Goal: Task Accomplishment & Management: Use online tool/utility

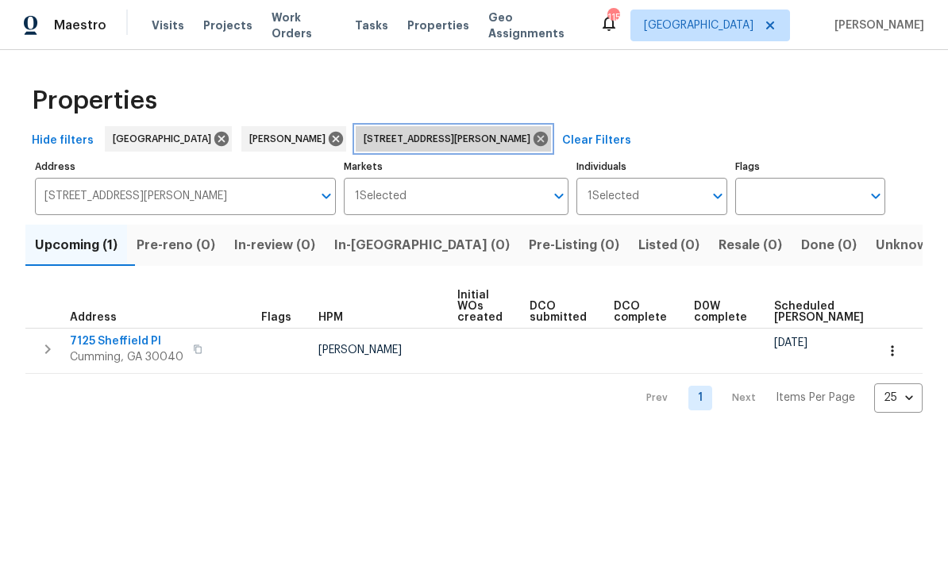
click at [532, 141] on icon at bounding box center [540, 138] width 17 height 17
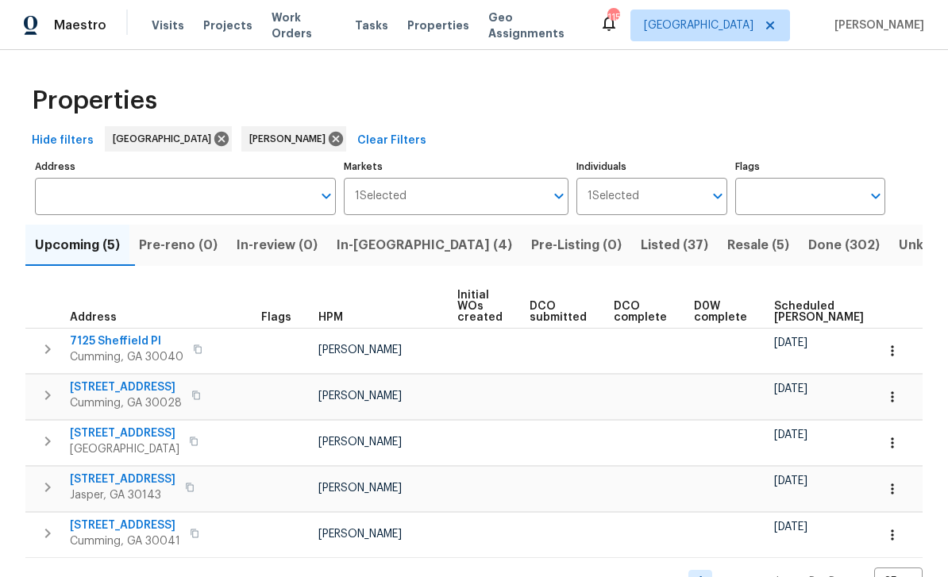
click at [641, 241] on span "Listed (37)" at bounding box center [675, 245] width 68 height 22
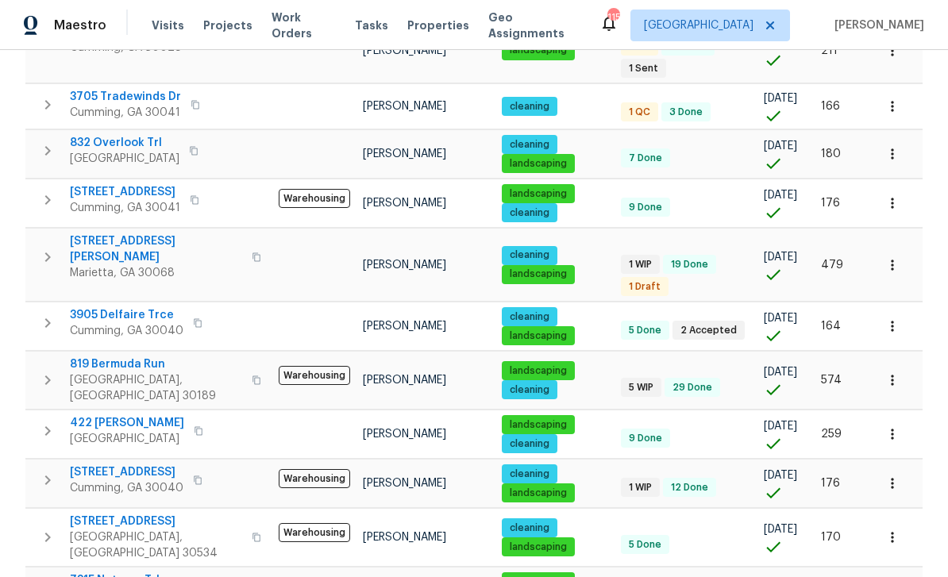
scroll to position [458, 0]
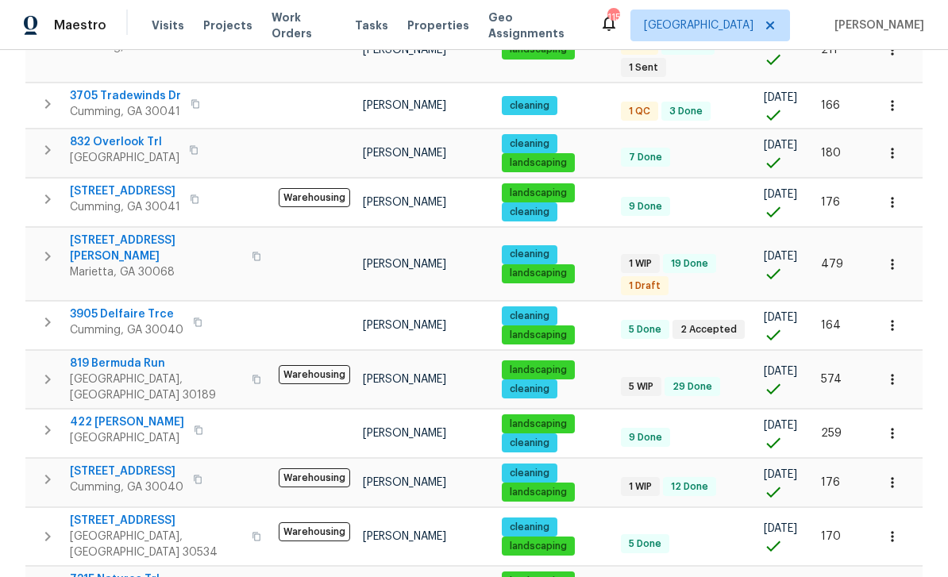
click at [106, 88] on span "3705 Tradewinds Dr" at bounding box center [125, 96] width 111 height 16
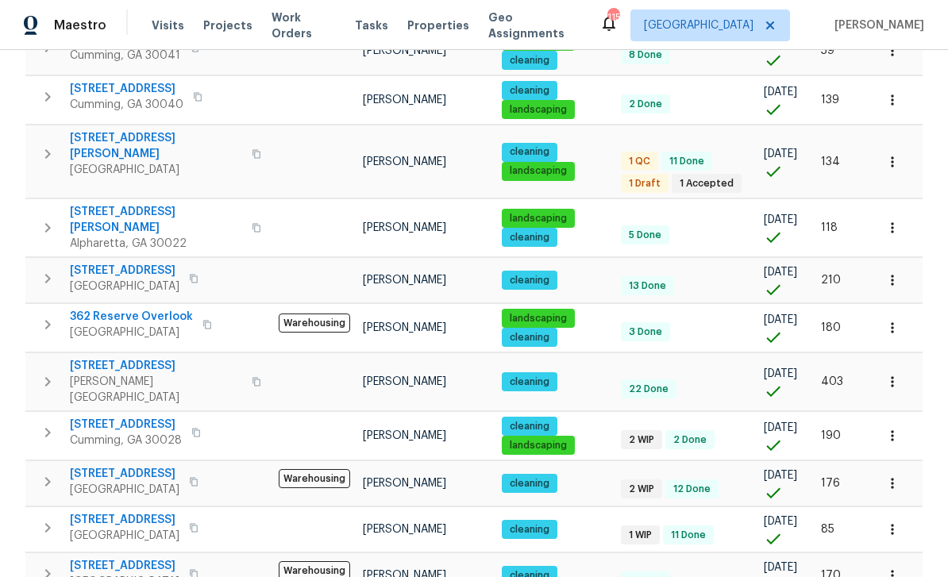
scroll to position [998, 0]
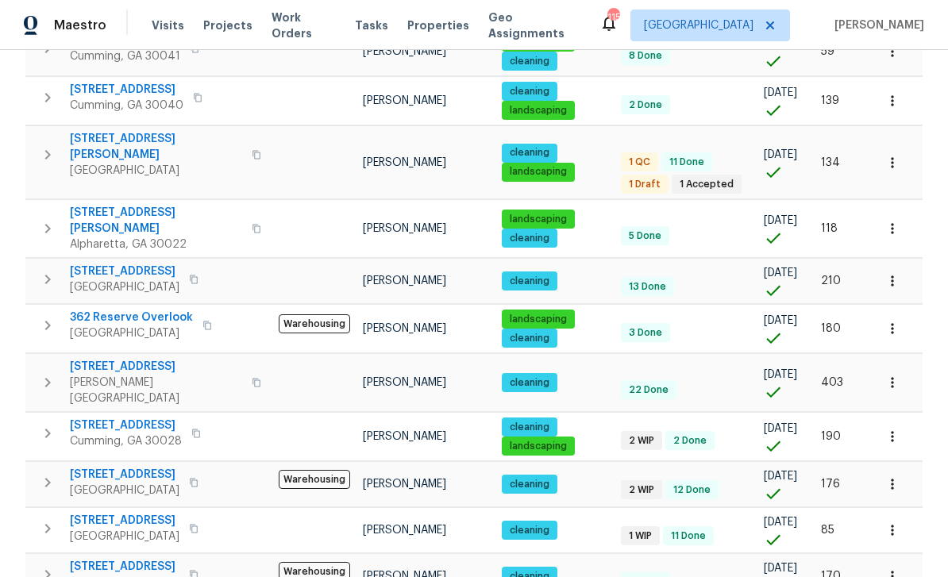
click at [106, 131] on span "294 Farm Ridge Dr NE" at bounding box center [156, 147] width 172 height 32
click at [115, 418] on span "5735 Hedge Brook Dr" at bounding box center [126, 426] width 112 height 16
click at [47, 424] on icon "button" at bounding box center [47, 433] width 19 height 19
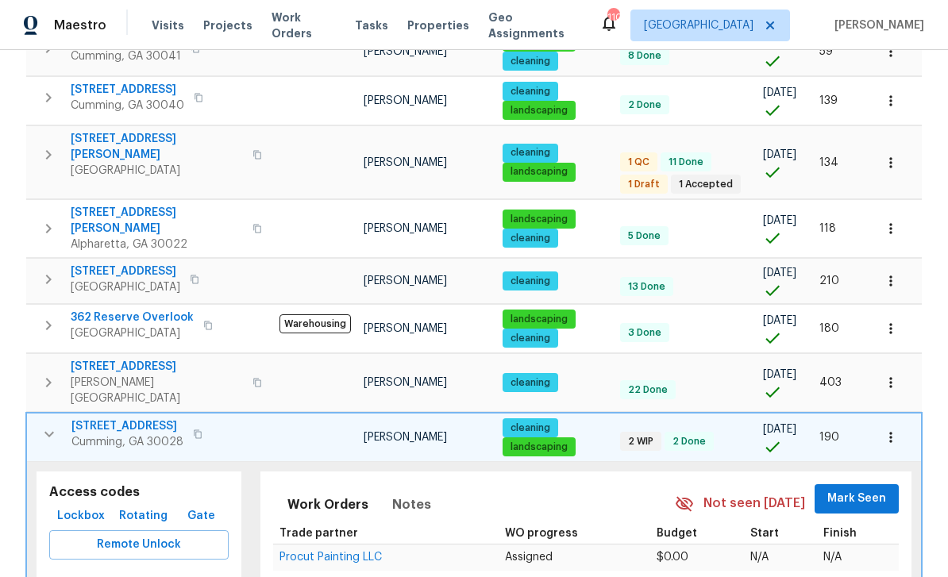
click at [198, 423] on button "button" at bounding box center [197, 434] width 19 height 22
click at [71, 507] on span "Lockbox" at bounding box center [81, 517] width 48 height 20
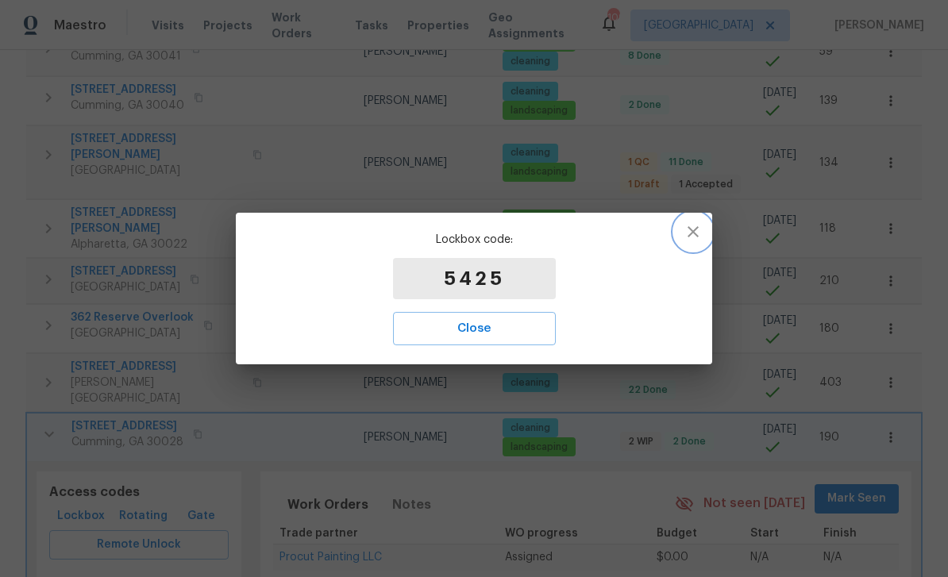
click at [695, 228] on icon "button" at bounding box center [693, 231] width 19 height 19
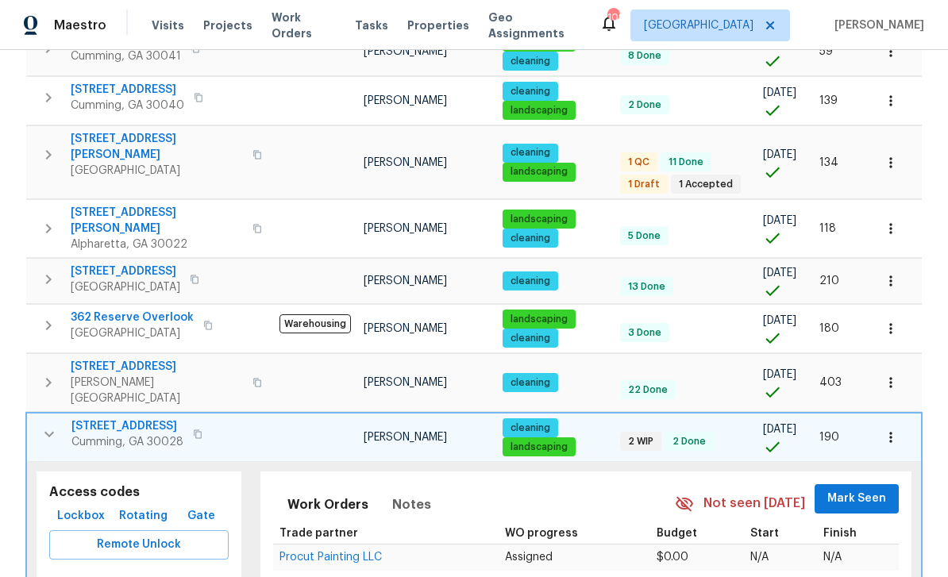
click at [45, 425] on icon "button" at bounding box center [49, 434] width 19 height 19
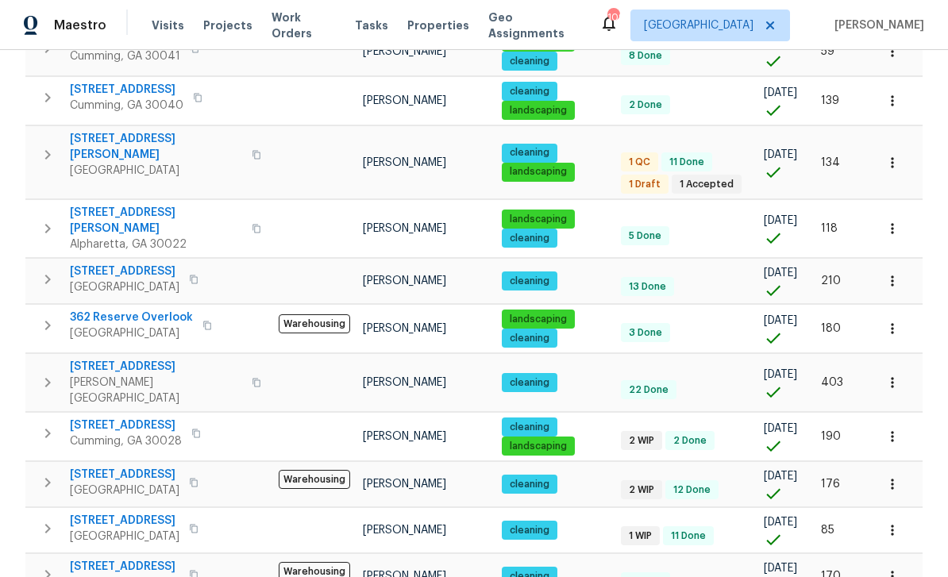
scroll to position [998, 0]
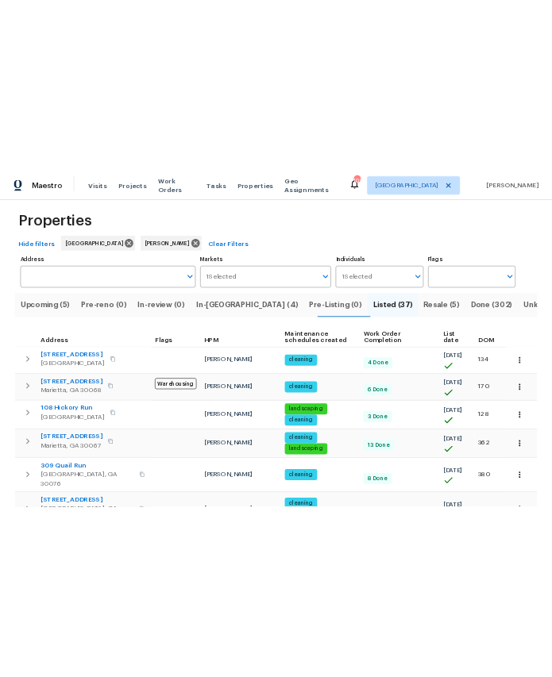
scroll to position [14, 0]
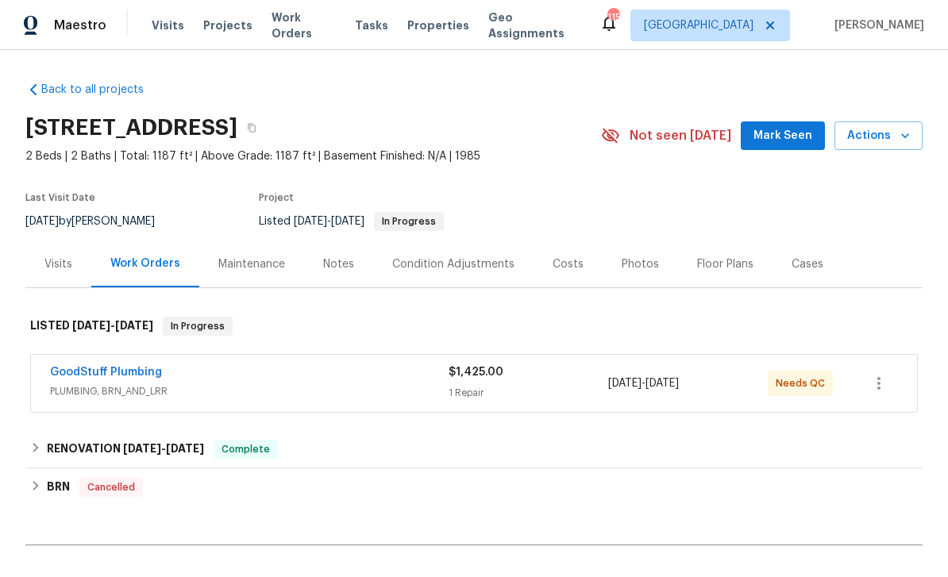
click at [114, 375] on link "GoodStuff Plumbing" at bounding box center [106, 372] width 112 height 11
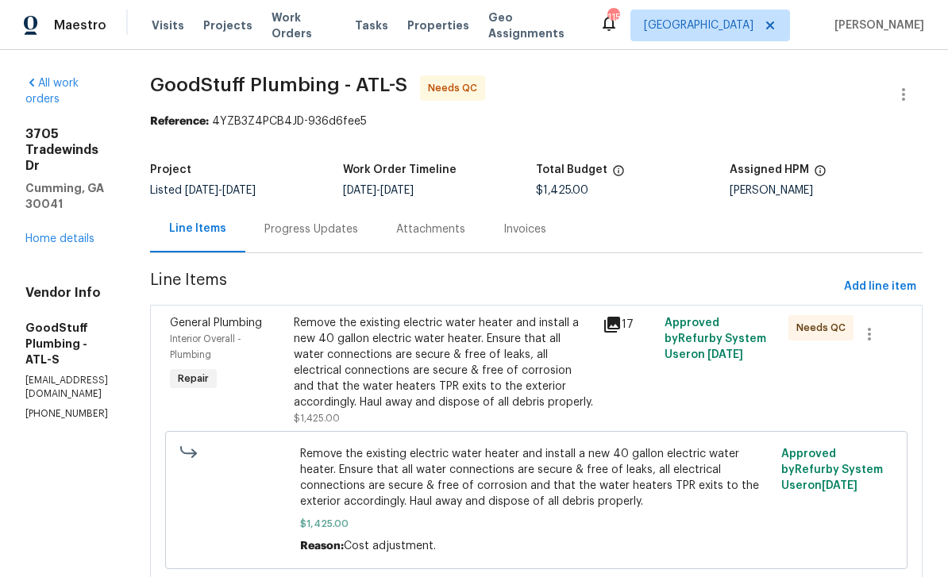
click at [365, 351] on div "Remove the existing electric water heater and install a new 40 gallon electric …" at bounding box center [444, 362] width 300 height 95
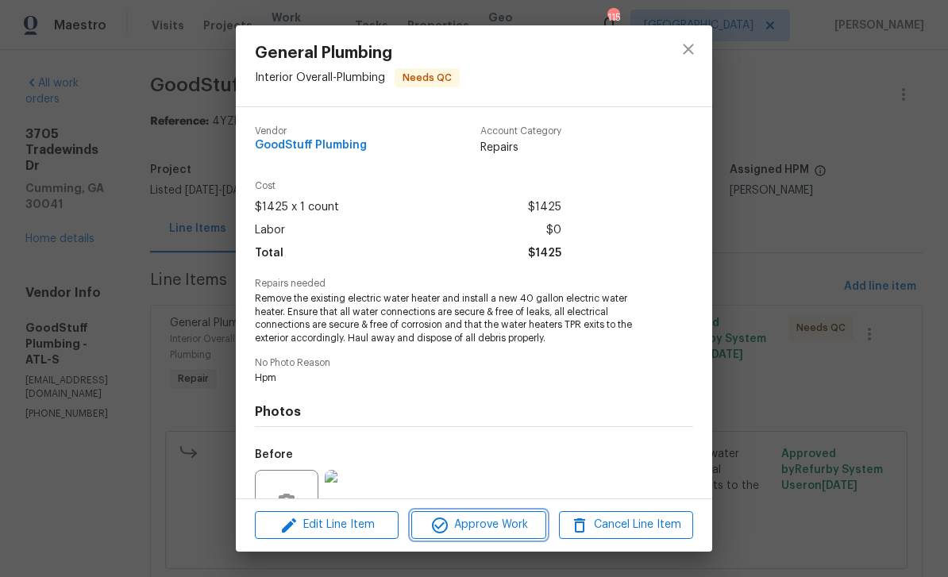
click at [441, 527] on icon "button" at bounding box center [440, 526] width 16 height 16
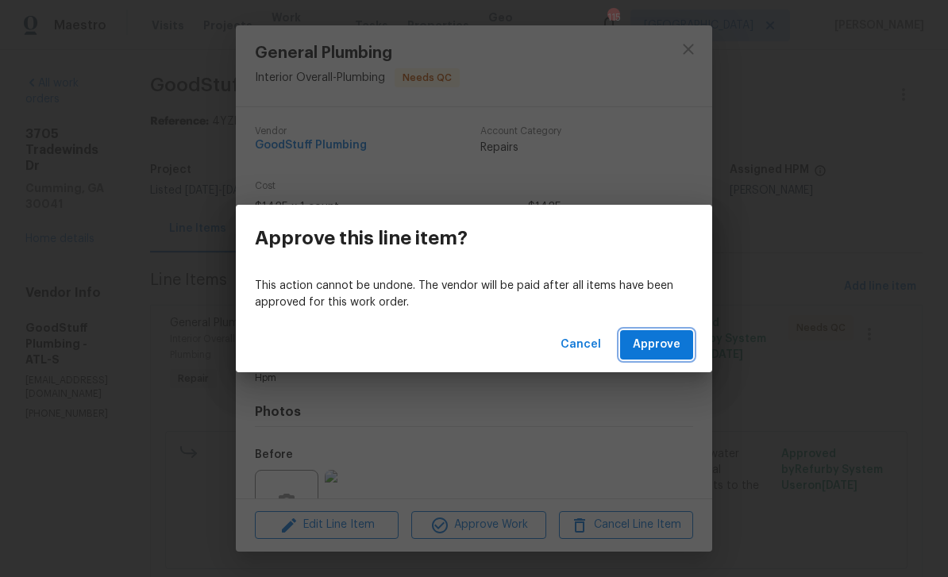
click at [655, 343] on span "Approve" at bounding box center [657, 345] width 48 height 20
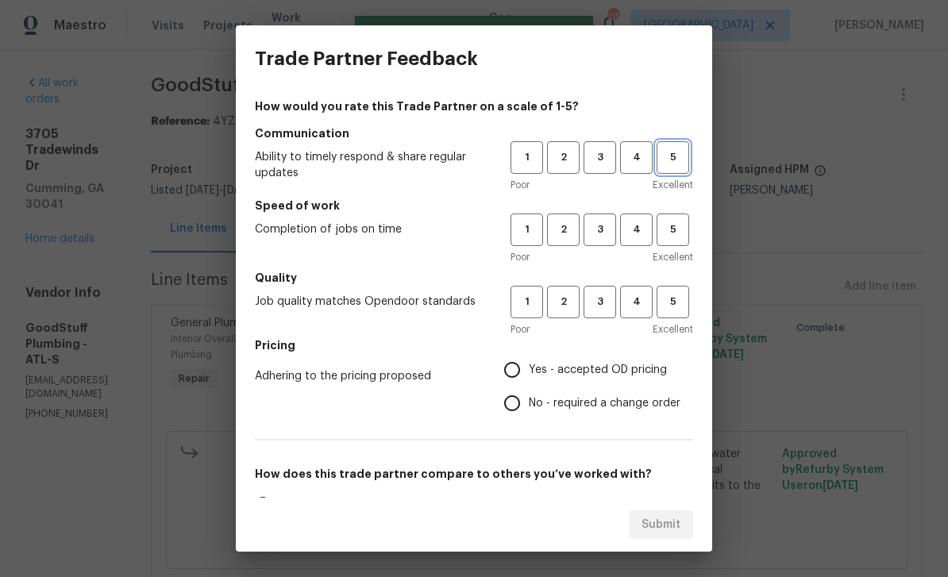
click at [680, 164] on span "5" at bounding box center [672, 158] width 29 height 18
click at [674, 218] on button "5" at bounding box center [673, 230] width 33 height 33
click at [684, 278] on h5 "Quality" at bounding box center [474, 278] width 438 height 16
click at [674, 303] on span "5" at bounding box center [672, 302] width 29 height 18
click at [639, 155] on span "4" at bounding box center [636, 158] width 29 height 18
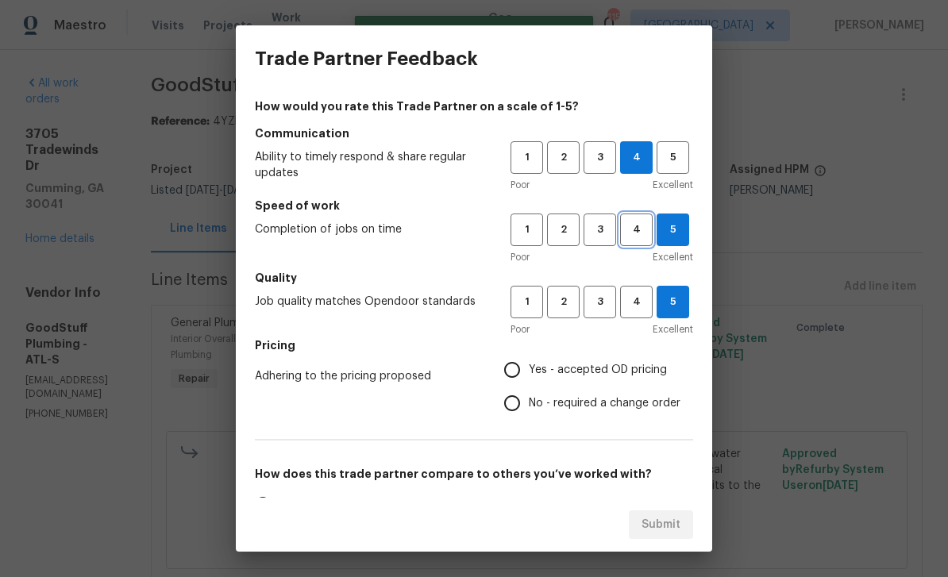
click at [629, 244] on button "4" at bounding box center [636, 230] width 33 height 33
click at [629, 310] on span "4" at bounding box center [636, 302] width 29 height 18
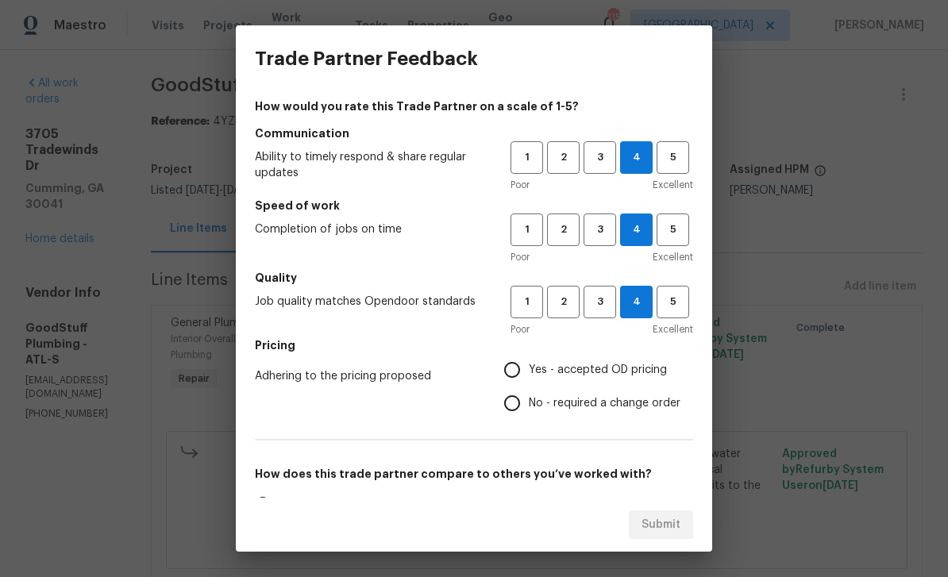
click at [515, 365] on input "Yes - accepted OD pricing" at bounding box center [512, 369] width 33 height 33
radio input "true"
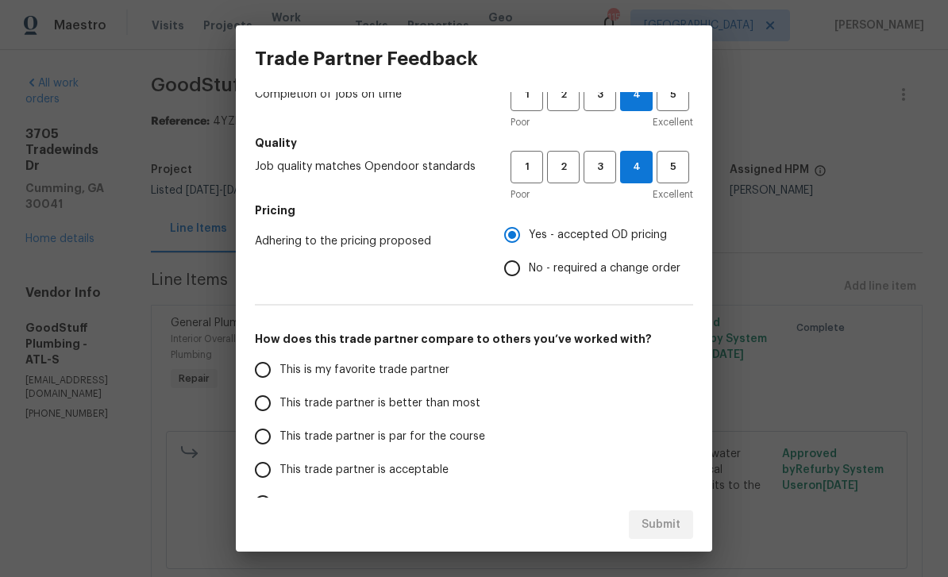
scroll to position [138, 0]
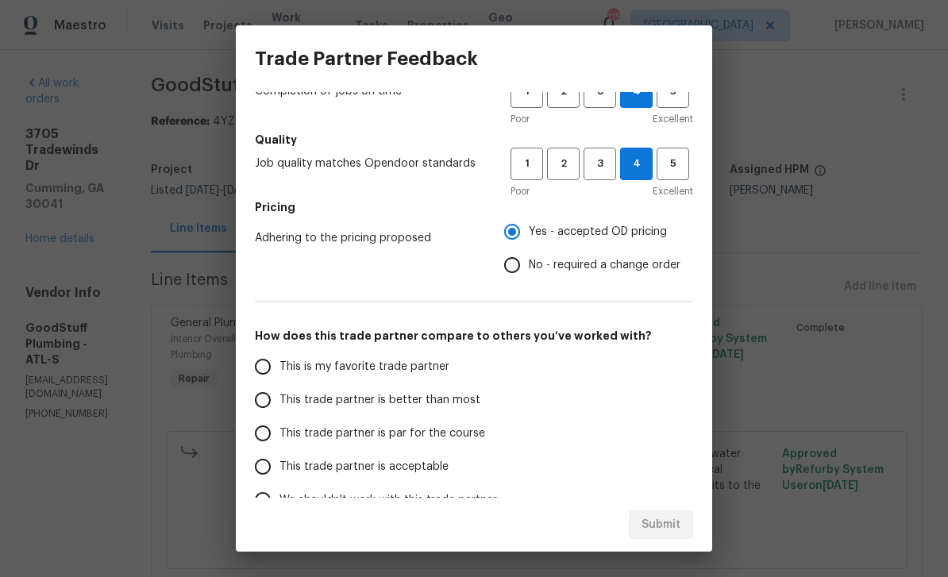
click at [261, 364] on input "This is my favorite trade partner" at bounding box center [262, 366] width 33 height 33
click at [654, 525] on span "Submit" at bounding box center [661, 525] width 39 height 20
radio input "true"
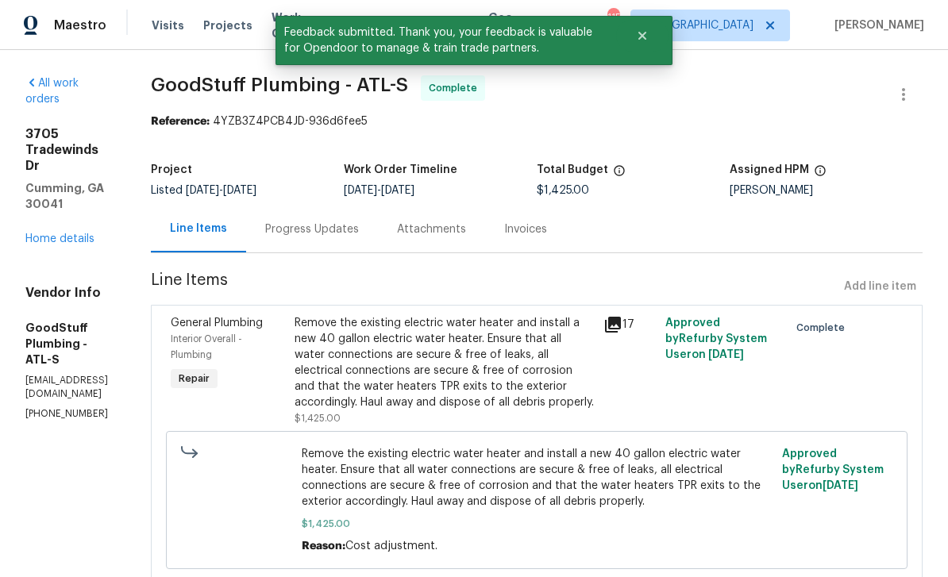
click at [62, 234] on link "Home details" at bounding box center [59, 239] width 69 height 11
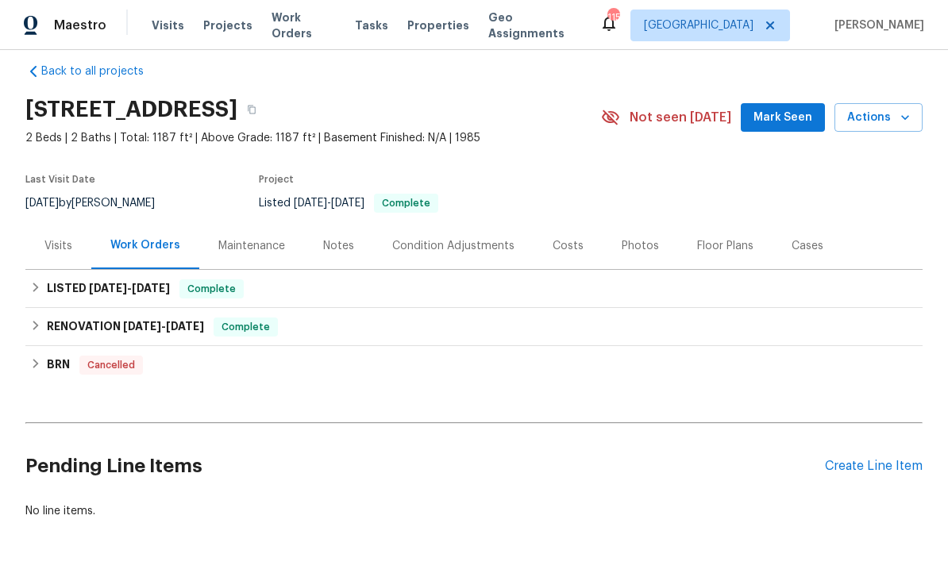
scroll to position [17, 0]
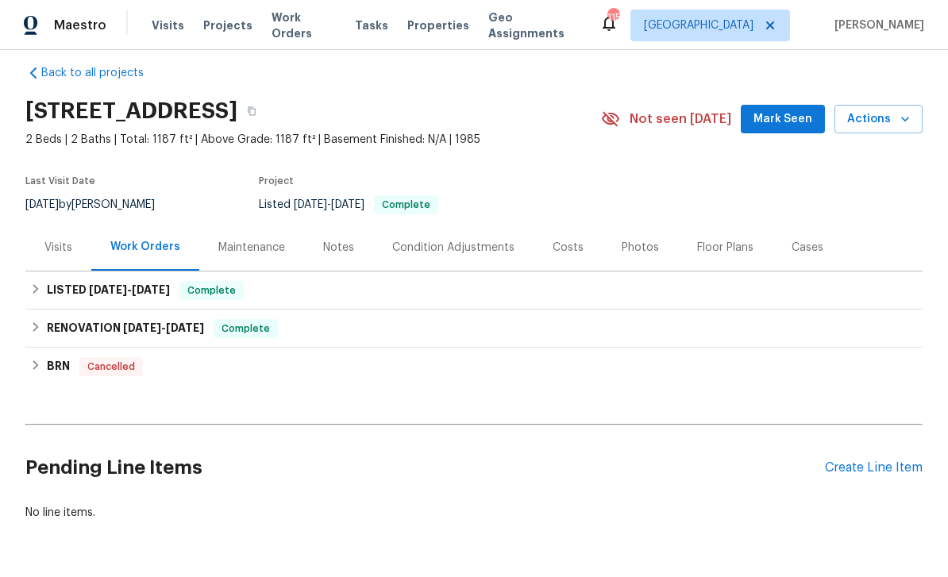
click at [782, 106] on button "Mark Seen" at bounding box center [783, 119] width 84 height 29
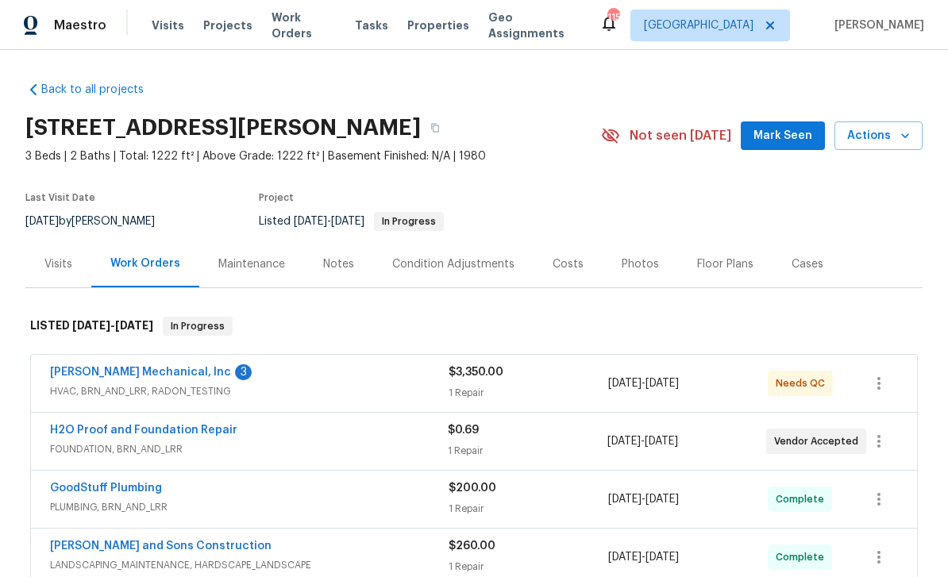
click at [113, 374] on link "JH Martin Mechanical, Inc" at bounding box center [140, 372] width 181 height 11
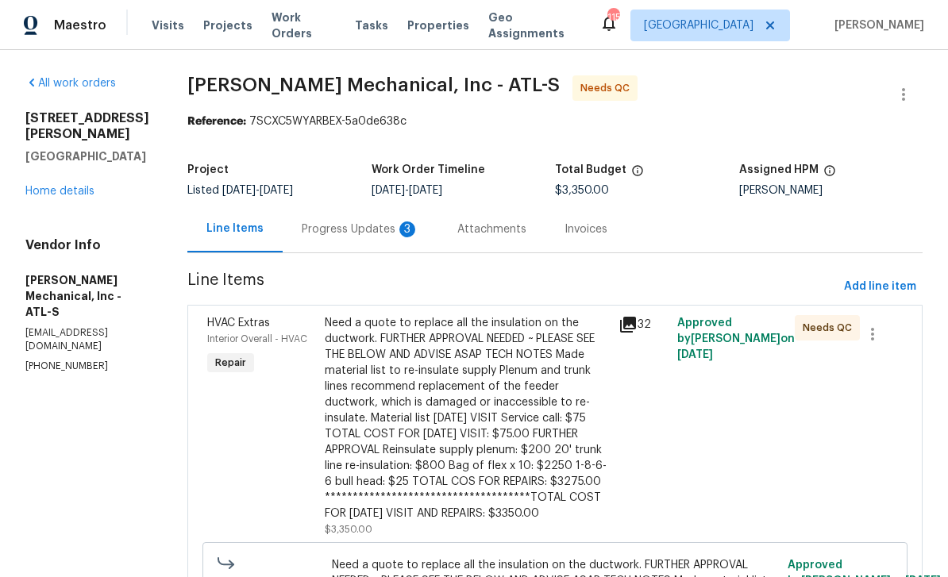
click at [358, 230] on div "Progress Updates 3" at bounding box center [361, 230] width 118 height 16
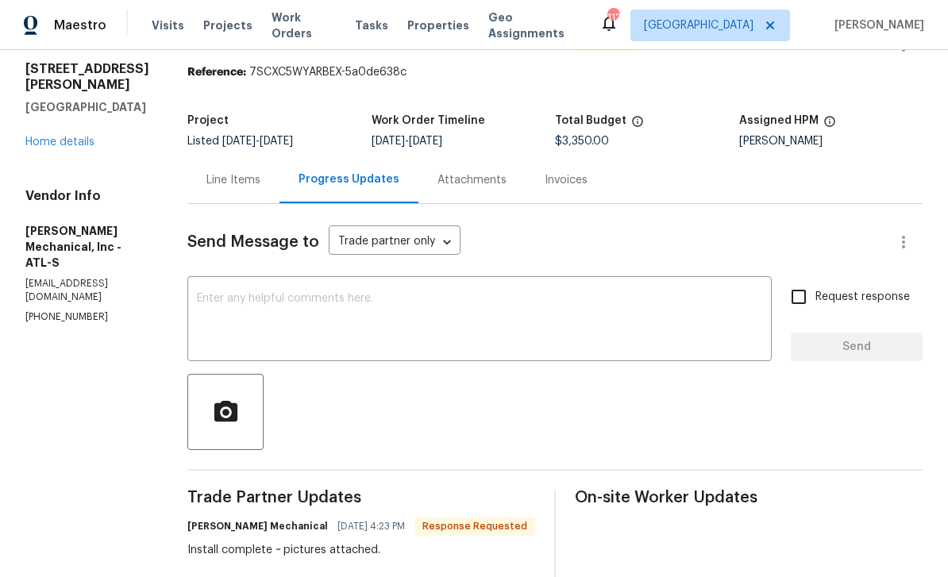
scroll to position [14, 0]
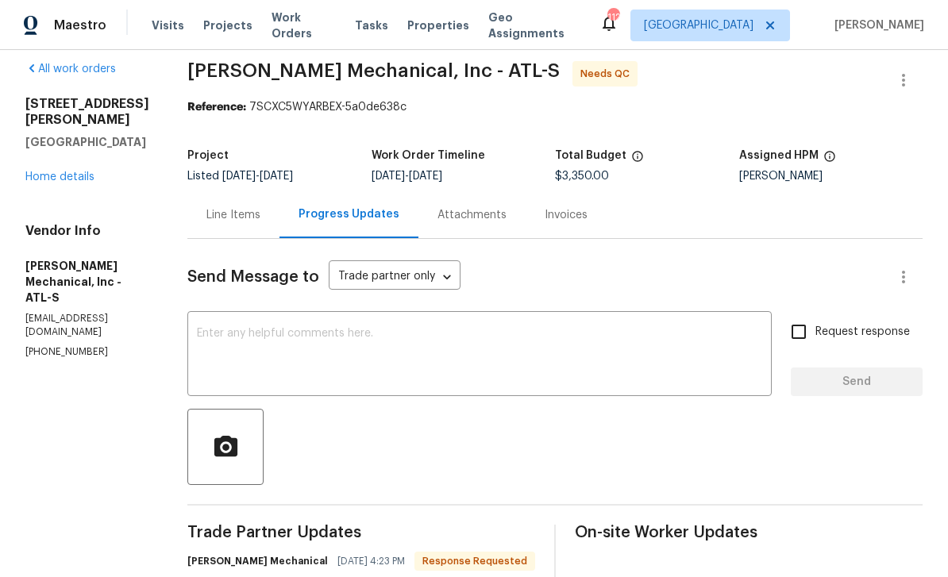
click at [245, 218] on div "Line Items" at bounding box center [234, 215] width 54 height 16
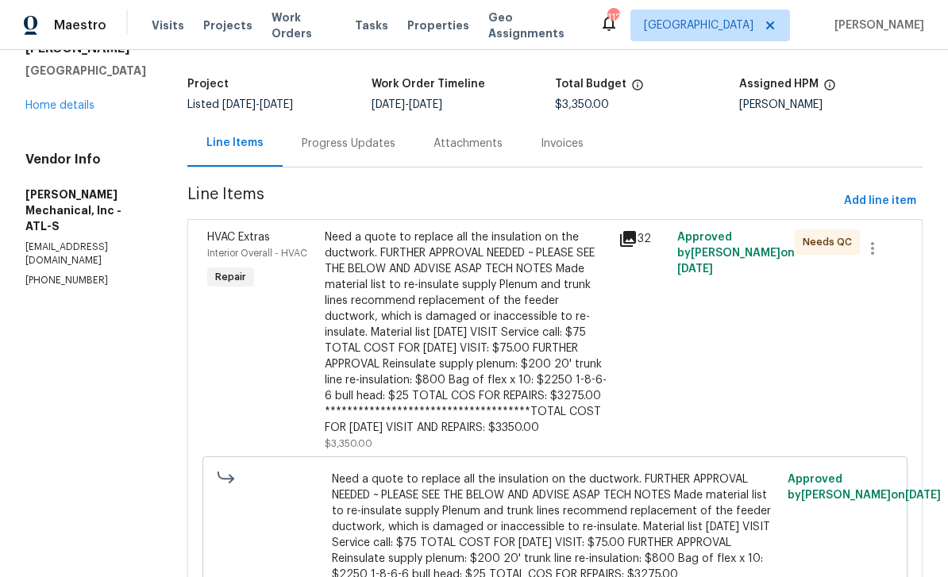
scroll to position [87, 0]
click at [266, 315] on div "HVAC Extras Interior Overall - HVAC Repair" at bounding box center [262, 340] width 118 height 232
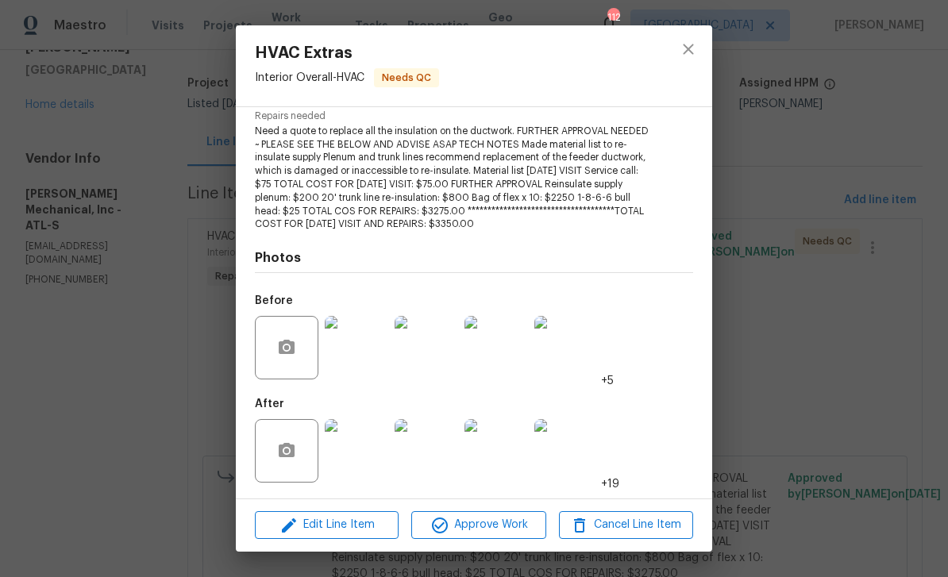
scroll to position [167, 0]
click at [370, 469] on img at bounding box center [357, 452] width 64 height 64
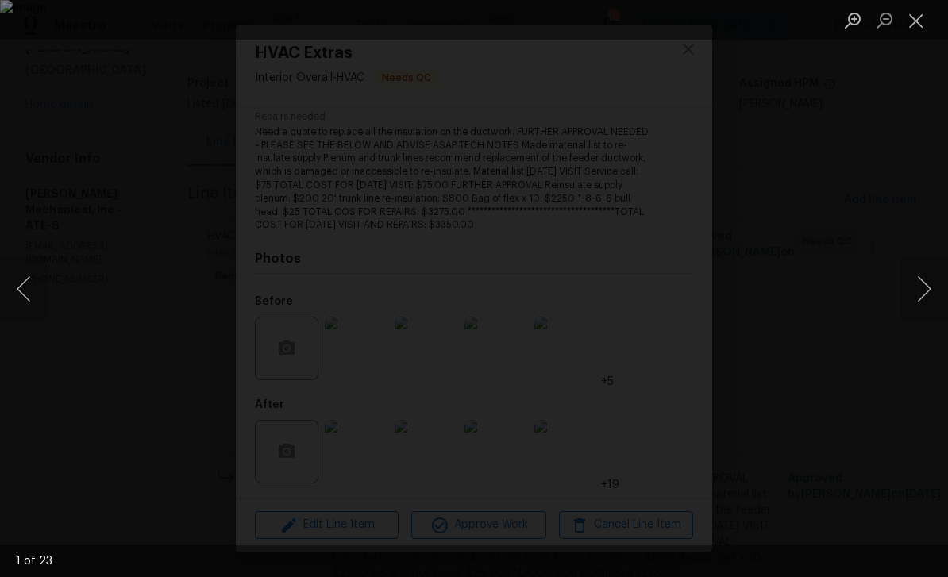
click at [919, 290] on button "Next image" at bounding box center [925, 289] width 48 height 64
click at [940, 276] on button "Next image" at bounding box center [925, 289] width 48 height 64
click at [931, 284] on button "Next image" at bounding box center [925, 289] width 48 height 64
click at [927, 288] on button "Next image" at bounding box center [925, 289] width 48 height 64
click at [928, 283] on button "Next image" at bounding box center [925, 289] width 48 height 64
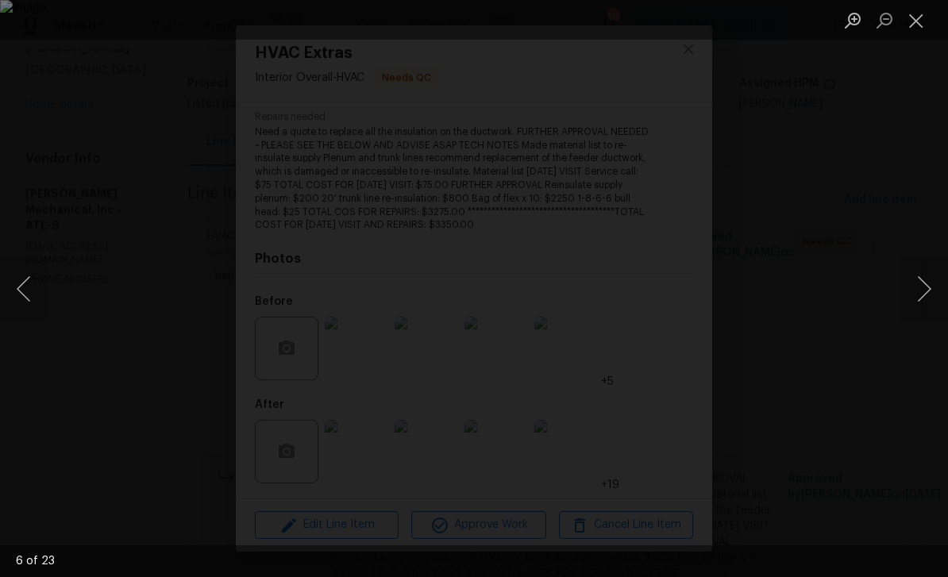
click at [932, 280] on button "Next image" at bounding box center [925, 289] width 48 height 64
click at [930, 278] on button "Next image" at bounding box center [925, 289] width 48 height 64
click at [925, 272] on button "Next image" at bounding box center [925, 289] width 48 height 64
click at [925, 271] on button "Next image" at bounding box center [925, 289] width 48 height 64
click at [927, 272] on button "Next image" at bounding box center [925, 289] width 48 height 64
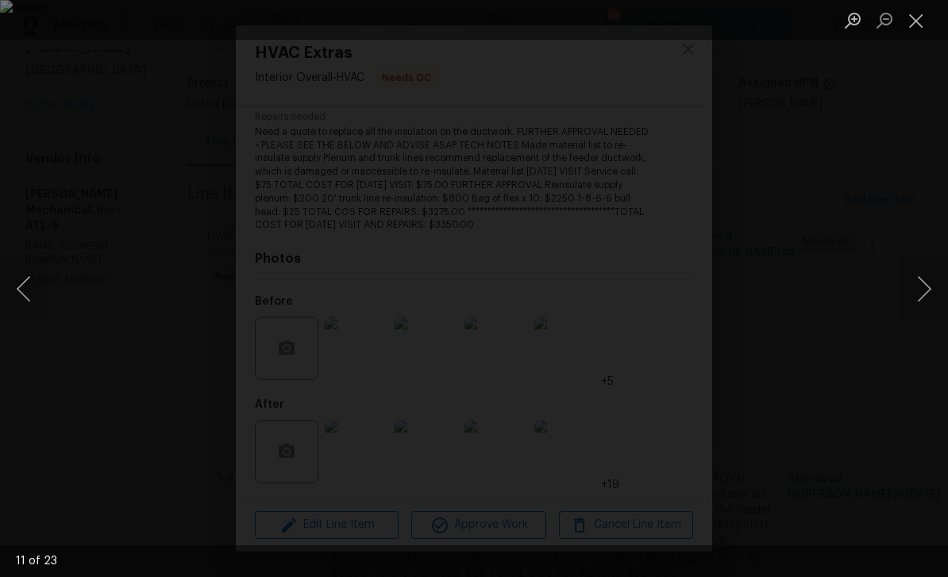
click at [928, 268] on button "Next image" at bounding box center [925, 289] width 48 height 64
click at [932, 268] on button "Next image" at bounding box center [925, 289] width 48 height 64
click at [932, 265] on button "Next image" at bounding box center [925, 289] width 48 height 64
click at [936, 262] on button "Next image" at bounding box center [925, 289] width 48 height 64
click at [935, 259] on button "Next image" at bounding box center [925, 289] width 48 height 64
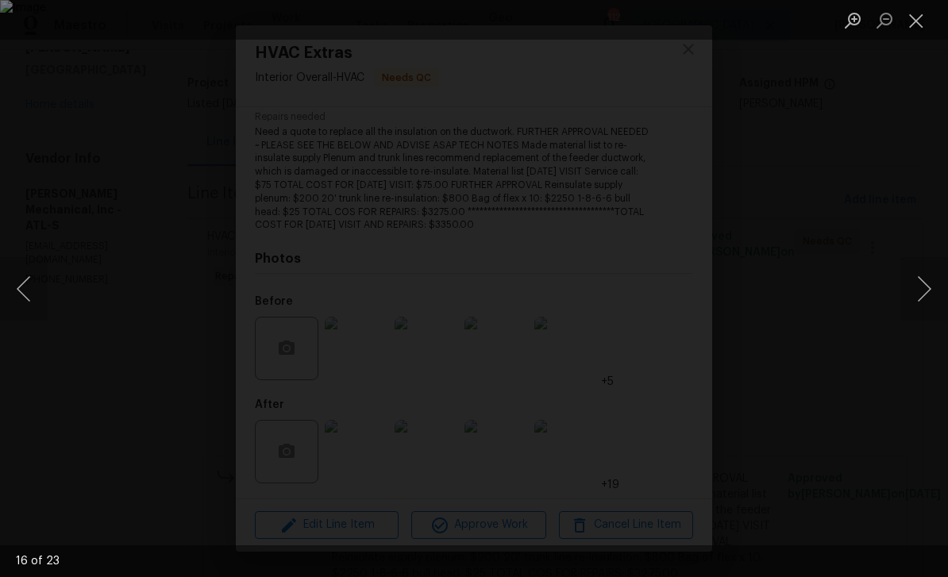
click at [932, 258] on button "Next image" at bounding box center [925, 289] width 48 height 64
click at [932, 255] on div "Lightbox" at bounding box center [474, 288] width 948 height 577
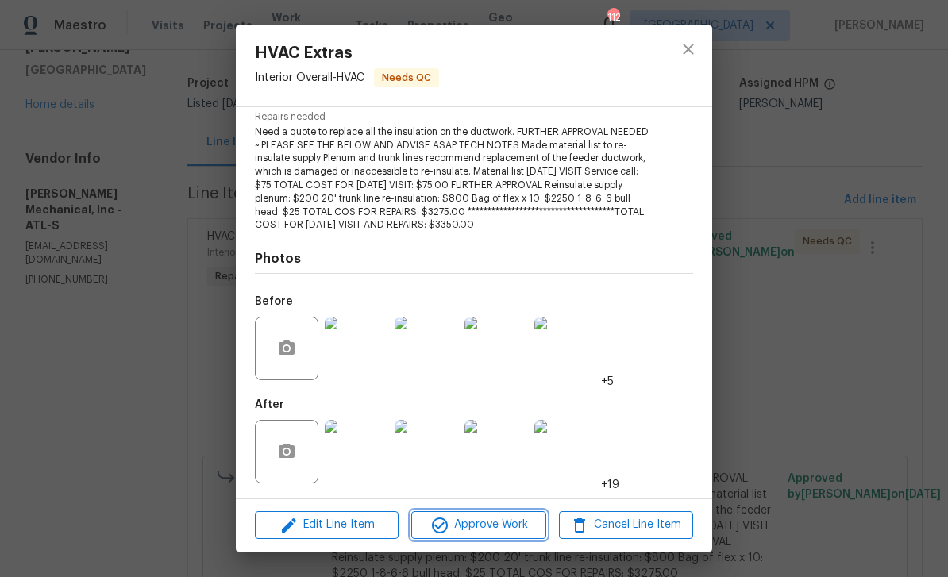
click at [451, 519] on span "Approve Work" at bounding box center [478, 525] width 125 height 20
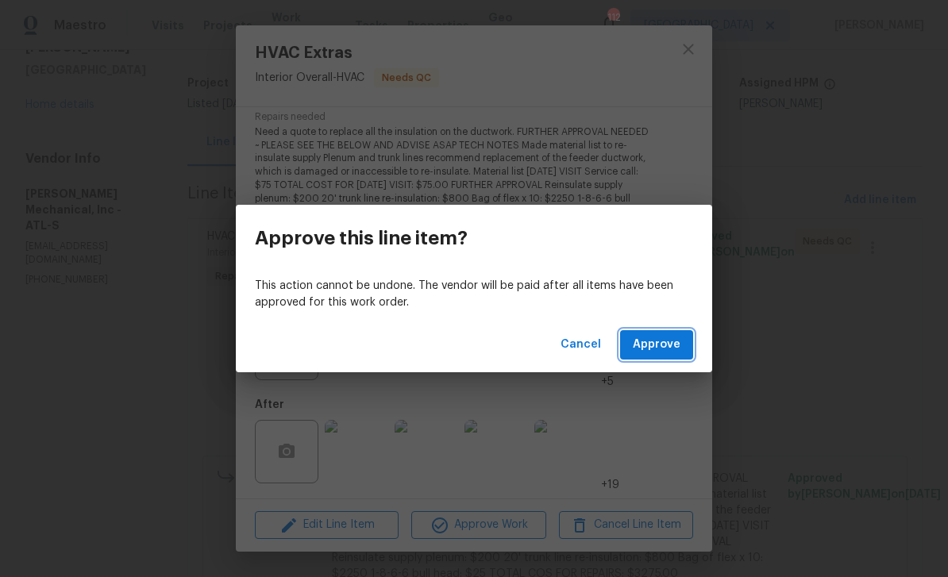
click at [653, 339] on span "Approve" at bounding box center [657, 345] width 48 height 20
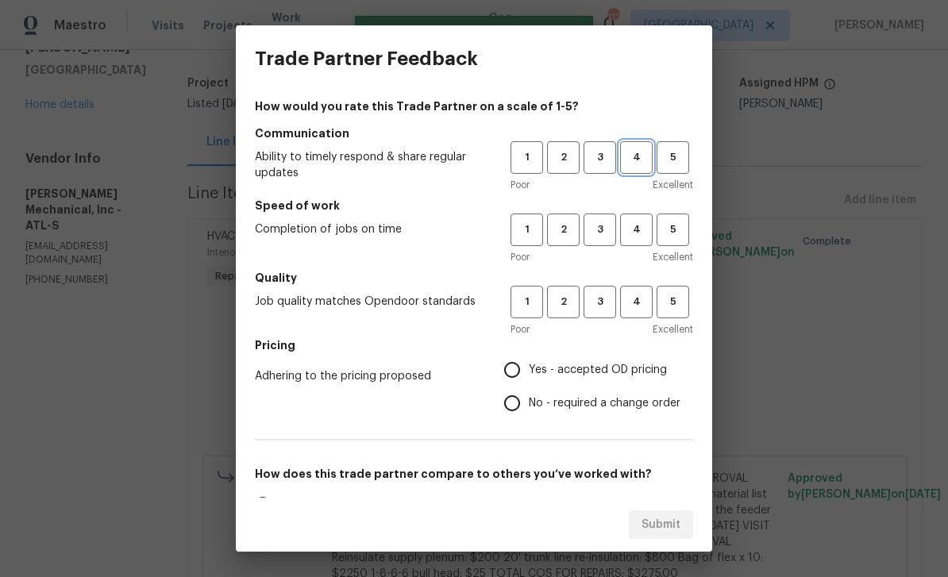
click at [631, 155] on span "4" at bounding box center [636, 158] width 29 height 18
click at [631, 234] on span "4" at bounding box center [636, 230] width 29 height 18
click at [631, 303] on span "4" at bounding box center [636, 302] width 29 height 18
click at [507, 368] on input "Yes - accepted OD pricing" at bounding box center [512, 369] width 33 height 33
radio input "true"
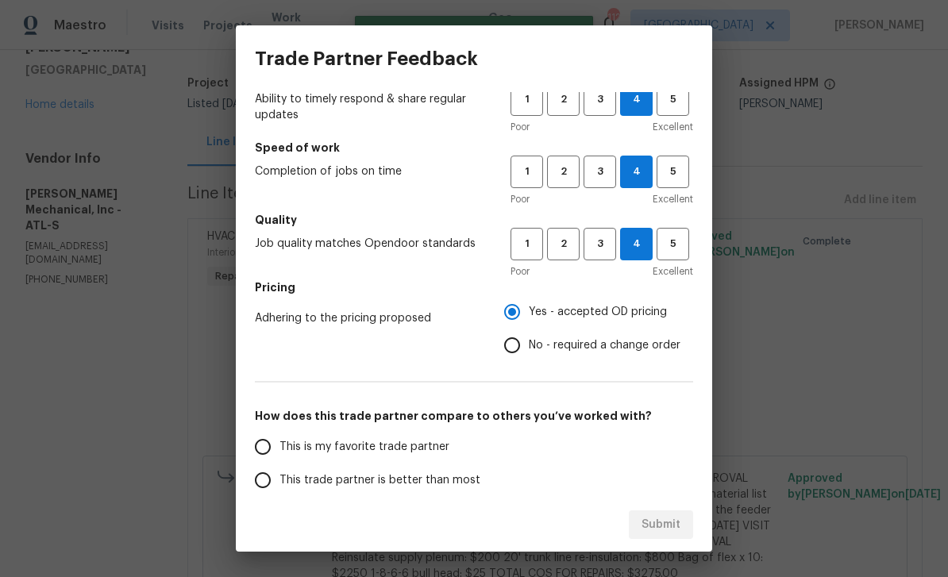
scroll to position [135, 0]
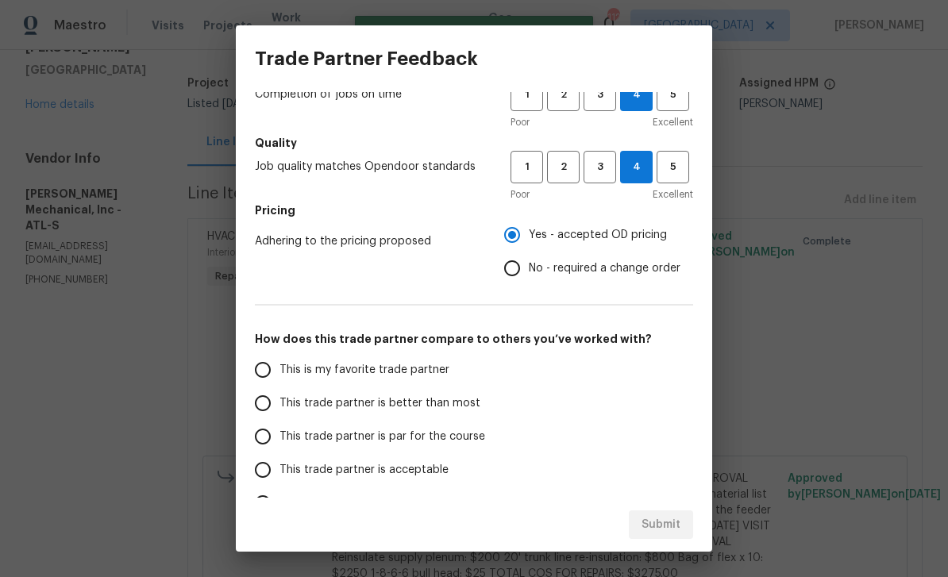
click at [261, 373] on input "This is my favorite trade partner" at bounding box center [262, 369] width 33 height 33
click at [658, 528] on span "Submit" at bounding box center [661, 525] width 39 height 20
radio input "true"
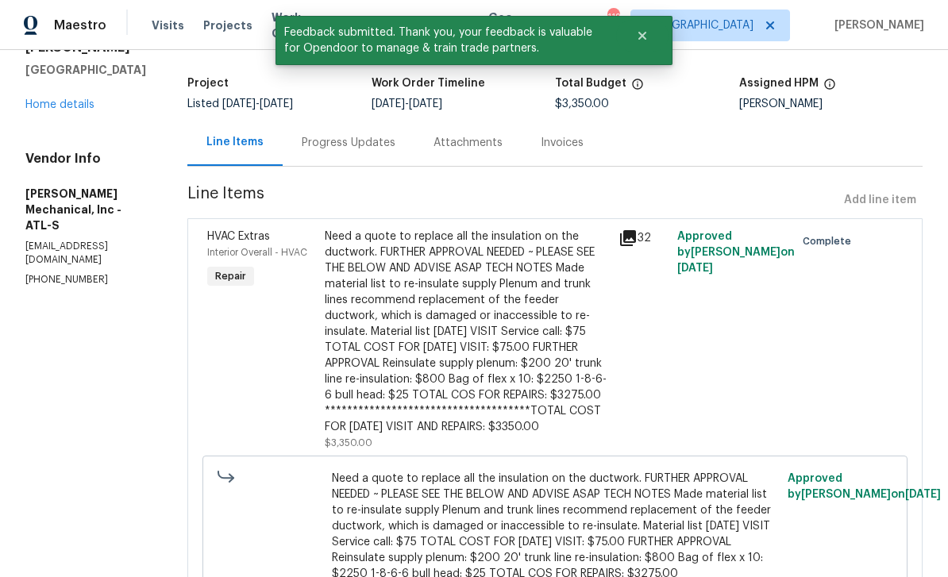
click at [59, 99] on link "Home details" at bounding box center [59, 104] width 69 height 11
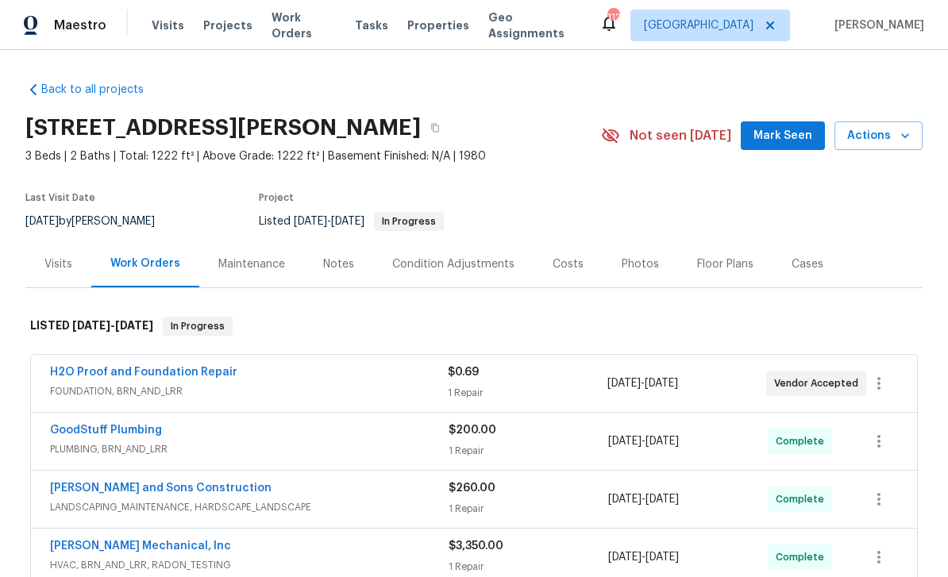
click at [797, 124] on button "Mark Seen" at bounding box center [783, 136] width 84 height 29
